Goal: Transaction & Acquisition: Purchase product/service

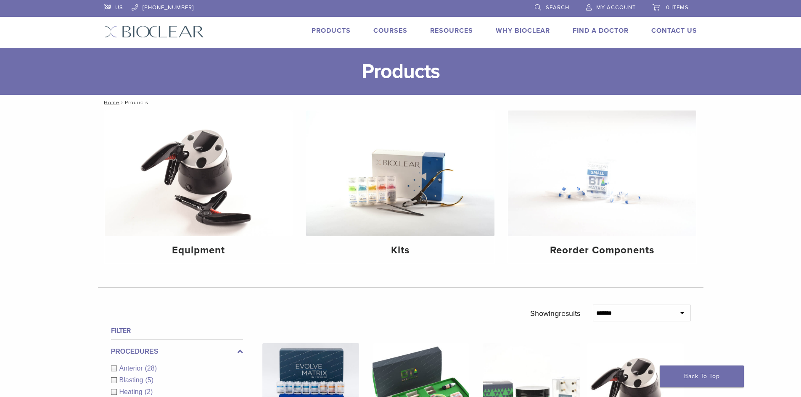
click at [330, 30] on link "Products" at bounding box center [331, 30] width 39 height 8
click at [553, 8] on span "Search" at bounding box center [558, 7] width 24 height 7
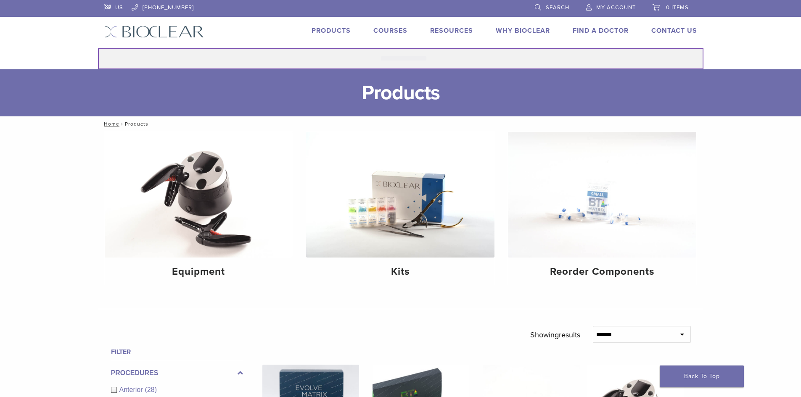
click at [381, 60] on input "Search for:" at bounding box center [400, 58] width 605 height 21
click at [169, 56] on input "Search for:" at bounding box center [400, 58] width 605 height 21
type input "*"
type input "*******"
click at [98, 48] on button "Search" at bounding box center [98, 48] width 0 height 0
